Goal: Task Accomplishment & Management: Use online tool/utility

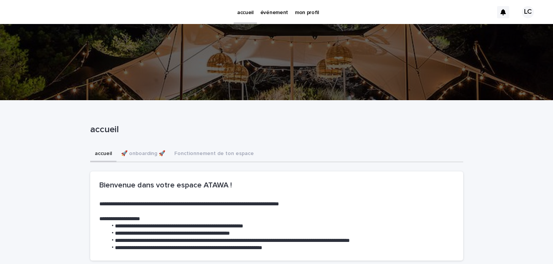
click at [263, 13] on p "événement" at bounding box center [274, 8] width 28 height 16
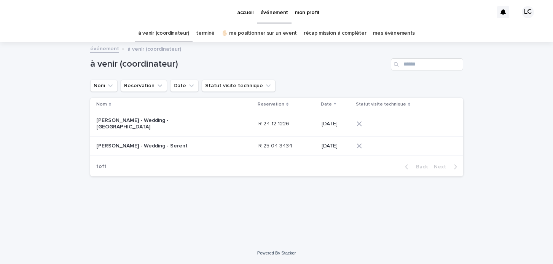
click at [126, 123] on p "[PERSON_NAME] - Wedding - [GEOGRAPHIC_DATA]" at bounding box center [143, 123] width 95 height 13
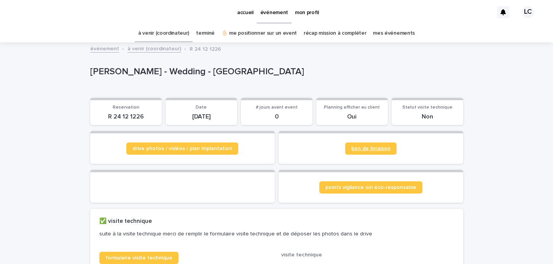
click at [367, 148] on span "bon de livraison" at bounding box center [370, 148] width 39 height 5
click at [178, 149] on span "drive photos / vidéos / plan implantation" at bounding box center [182, 148] width 100 height 5
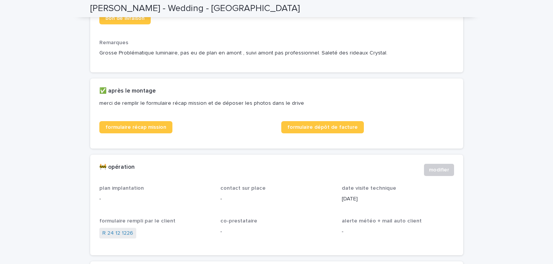
scroll to position [346, 0]
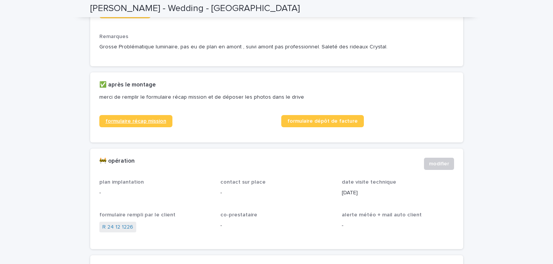
click at [137, 124] on span "formulaire récap mission" at bounding box center [135, 120] width 61 height 5
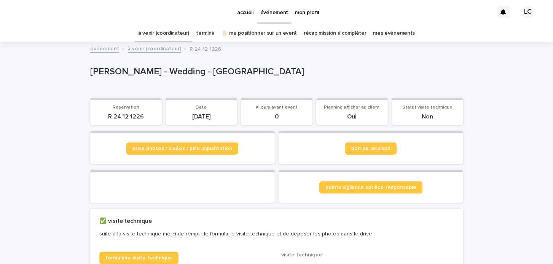
scroll to position [0, 0]
drag, startPoint x: 147, startPoint y: 116, endPoint x: 86, endPoint y: 116, distance: 60.5
click at [366, 149] on span "bon de livraison" at bounding box center [370, 148] width 39 height 5
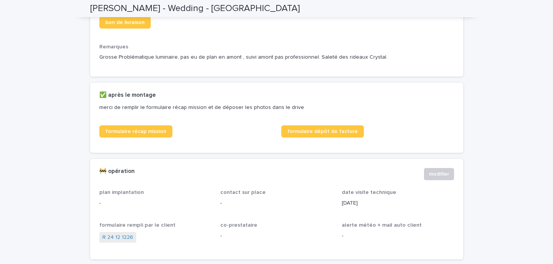
scroll to position [343, 0]
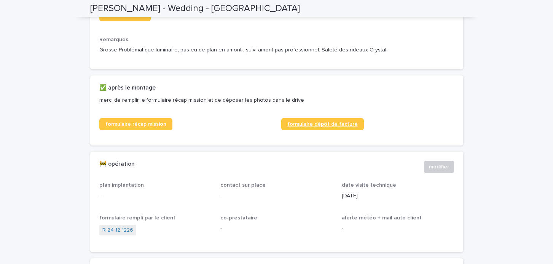
click at [323, 130] on link "formulaire dépôt de facture" at bounding box center [322, 124] width 83 height 12
